Goal: Task Accomplishment & Management: Manage account settings

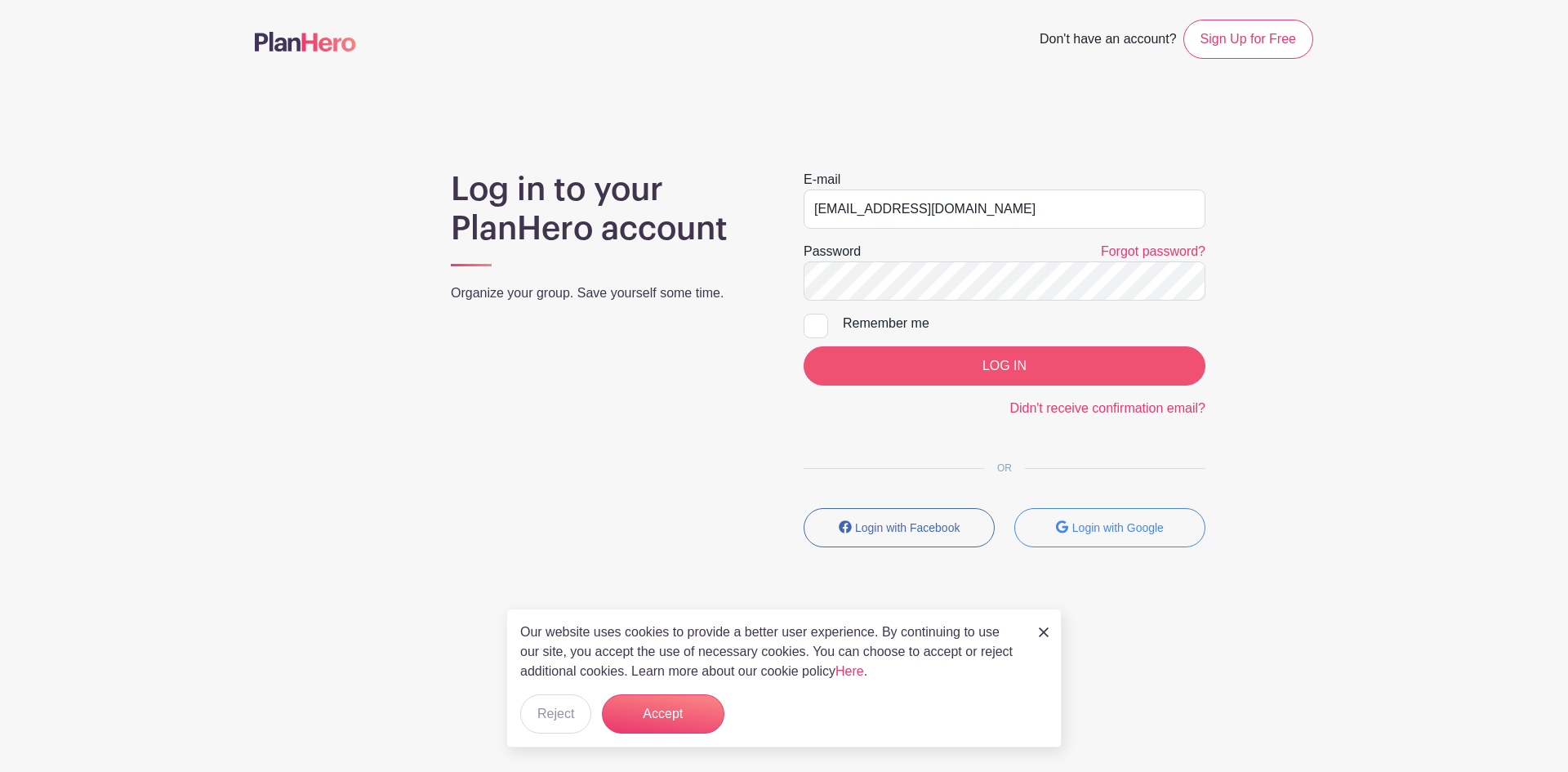
drag, startPoint x: 860, startPoint y: 261, endPoint x: 879, endPoint y: 360, distance: 100.8
click at [777, 408] on div "Log in to your PlanHero account Organize your group. Save yourself some time." at bounding box center [607, 365] width 353 height 390
drag, startPoint x: 544, startPoint y: 461, endPoint x: 607, endPoint y: 427, distance: 71.6
click at [548, 456] on div "Log in to your PlanHero account Organize your group. Save yourself some time." at bounding box center [607, 365] width 353 height 390
click at [660, 723] on button "Accept" at bounding box center [663, 714] width 123 height 39
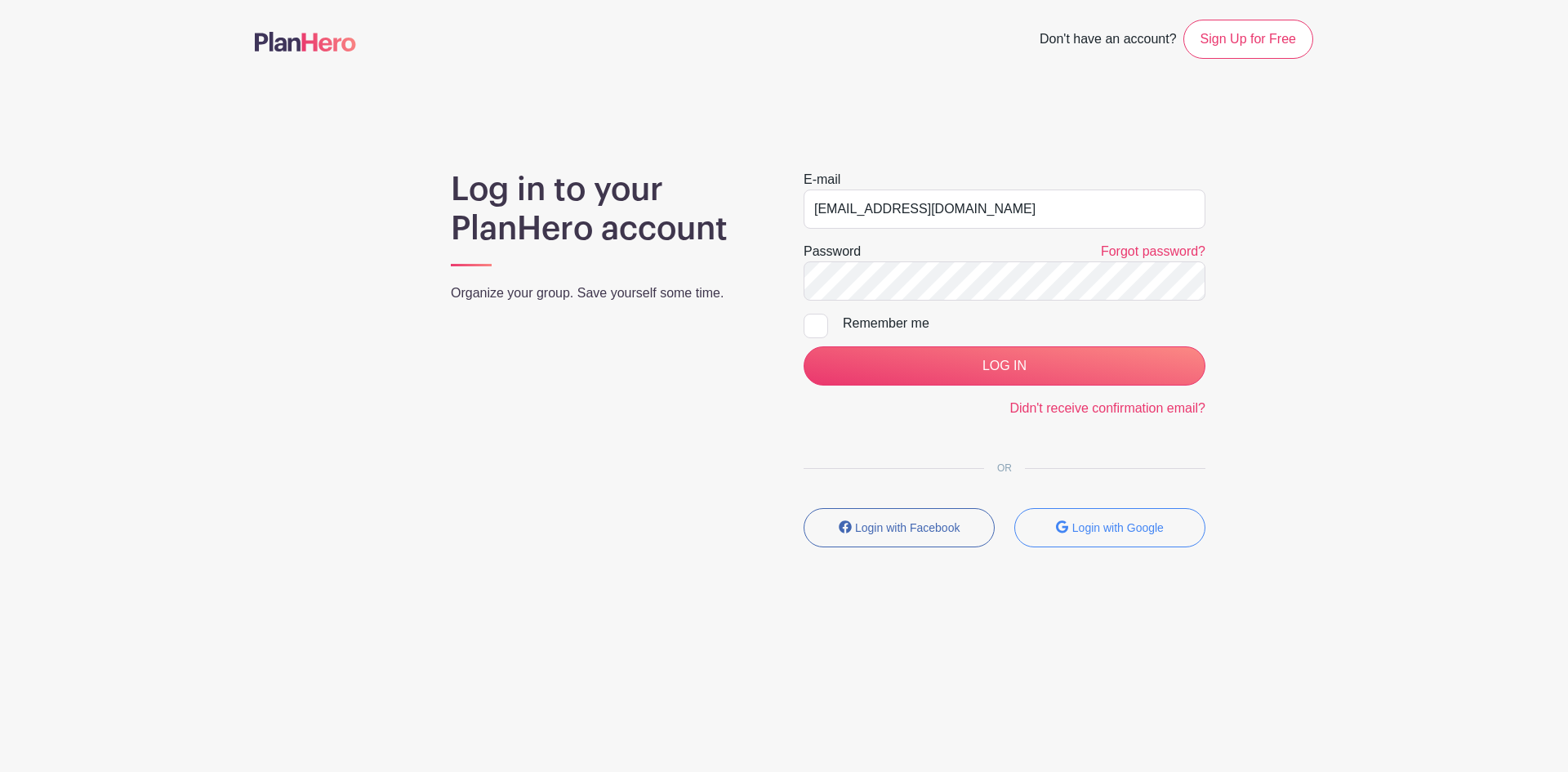
click at [687, 423] on div "Log in to your PlanHero account Organize your group. Save yourself some time." at bounding box center [607, 365] width 353 height 390
drag, startPoint x: 278, startPoint y: 179, endPoint x: 218, endPoint y: 151, distance: 66.2
click at [276, 176] on div "Log in to your PlanHero account Organize your group. Save yourself some time. E…" at bounding box center [784, 365] width 1059 height 390
click at [140, 163] on main "Don't have an account? Sign Up for Free Log in to your PlanHero account Organiz…" at bounding box center [784, 331] width 1568 height 663
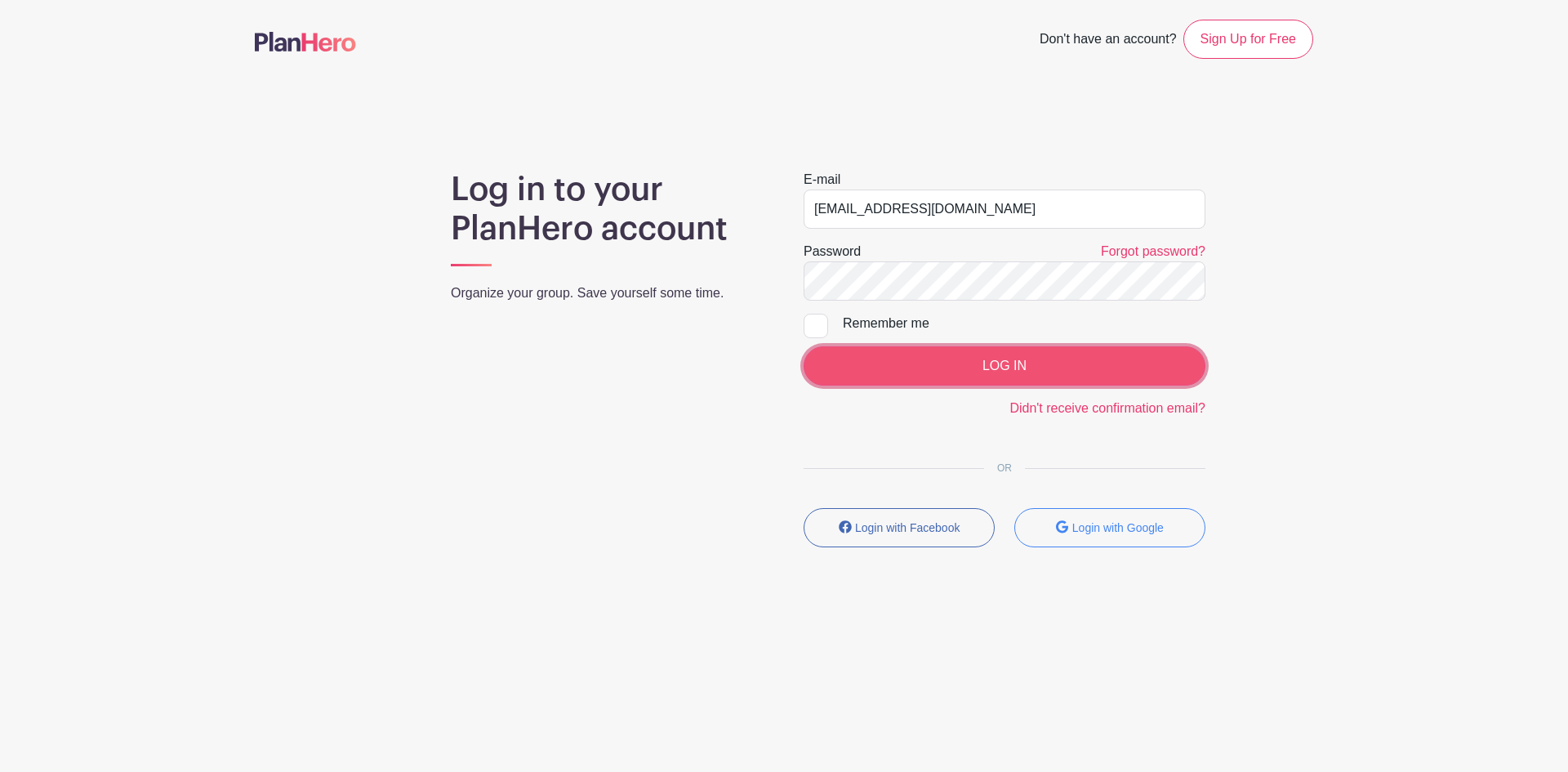
click at [989, 371] on input "LOG IN" at bounding box center [1004, 366] width 402 height 39
